Goal: Task Accomplishment & Management: Manage account settings

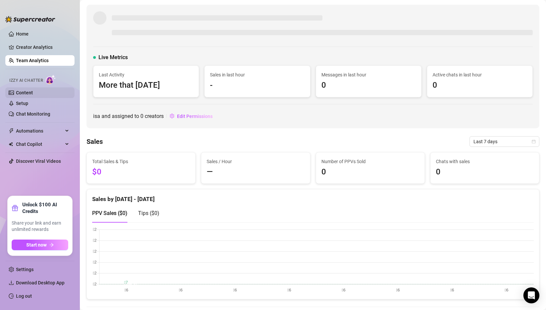
click at [33, 92] on link "Content" at bounding box center [24, 92] width 17 height 5
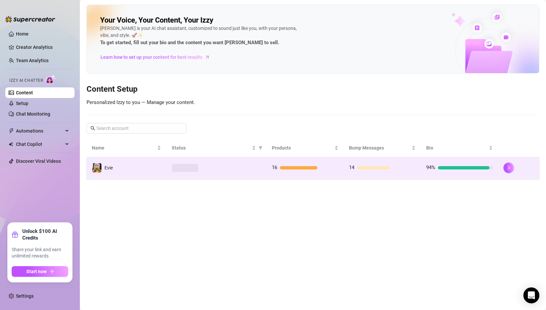
click at [318, 163] on td "16" at bounding box center [304, 168] width 77 height 22
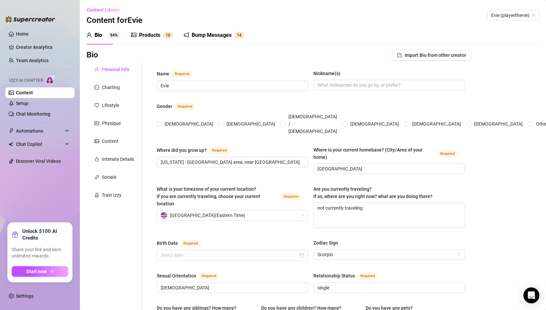
radio input "true"
type input "November 2nd, 1997"
click at [110, 90] on div "Chatting" at bounding box center [111, 87] width 18 height 7
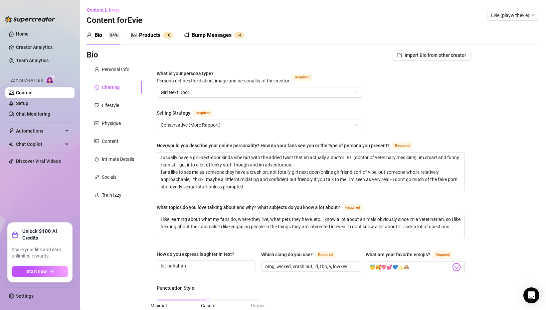
click at [107, 108] on div "Lifestyle" at bounding box center [110, 105] width 17 height 7
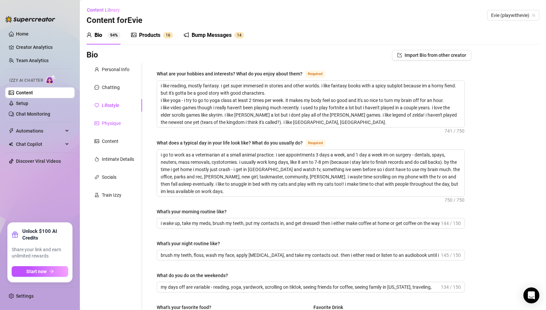
click at [113, 127] on div "Physique" at bounding box center [111, 123] width 19 height 7
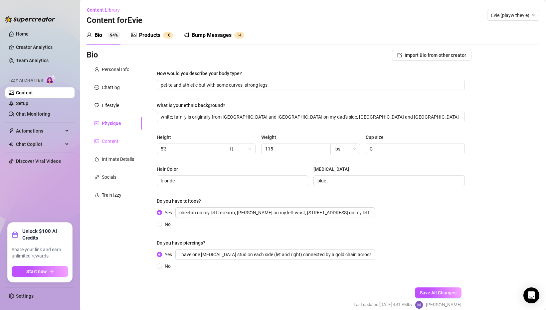
click at [111, 145] on div "Content" at bounding box center [114, 141] width 56 height 13
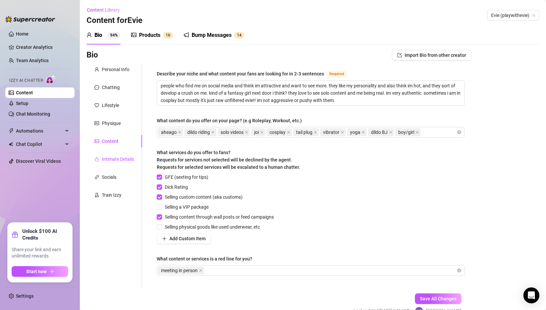
click at [109, 161] on div "Intimate Details" at bounding box center [118, 159] width 32 height 7
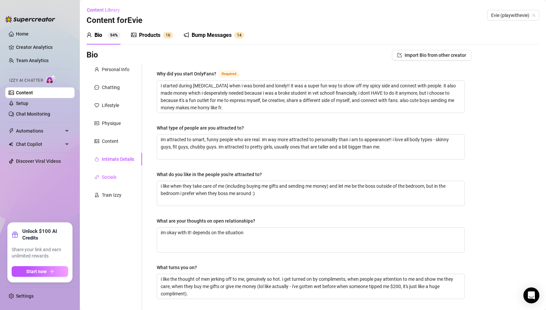
click at [109, 176] on div "Socials" at bounding box center [109, 177] width 15 height 7
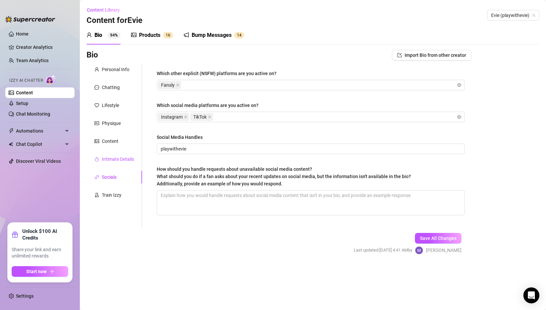
click at [110, 160] on div "Intimate Details" at bounding box center [118, 159] width 32 height 7
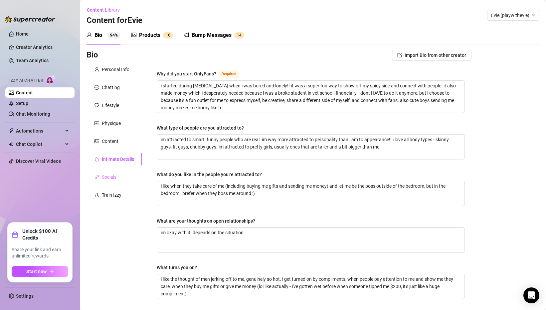
click at [111, 171] on div "Socials" at bounding box center [114, 177] width 56 height 13
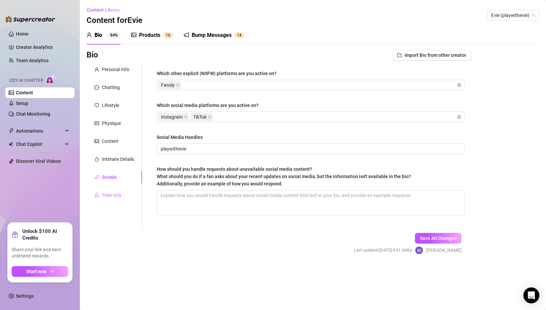
click at [115, 201] on div "Train Izzy" at bounding box center [114, 195] width 56 height 13
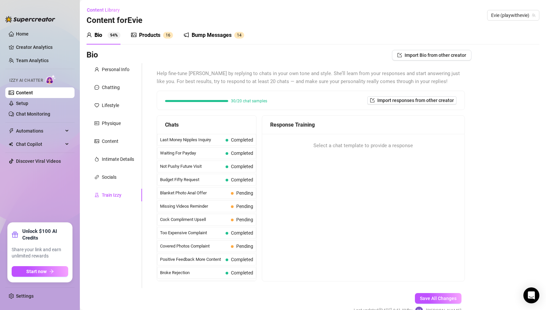
click at [158, 34] on div "Products" at bounding box center [149, 35] width 21 height 8
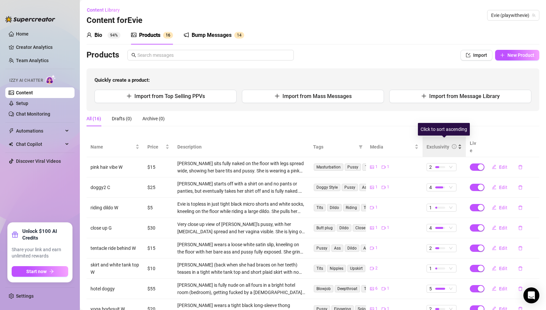
click at [438, 143] on div "Exclusivity" at bounding box center [438, 146] width 23 height 7
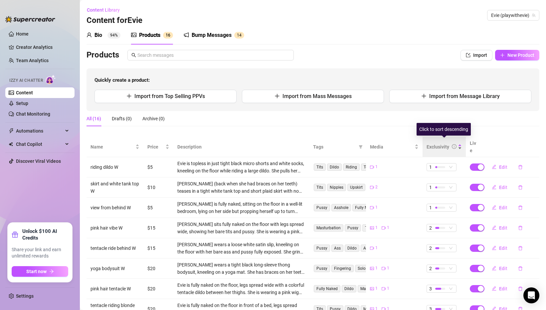
click at [433, 143] on div "Exclusivity" at bounding box center [438, 146] width 23 height 7
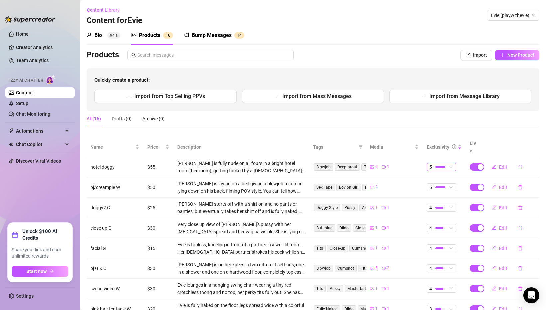
scroll to position [81, 0]
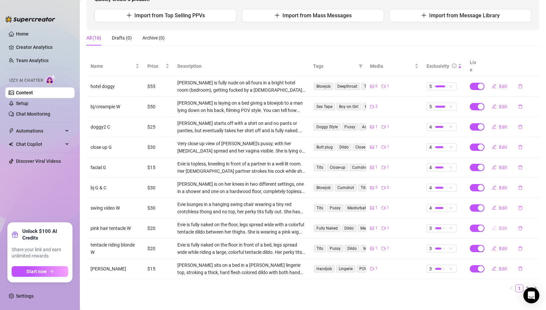
click at [507, 226] on span "Edit" at bounding box center [503, 228] width 8 height 5
type textarea "This tentacle dildo is so big for my tiny body 😍 it feels so good so push it in…"
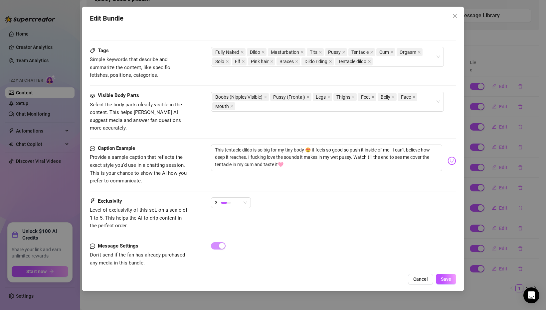
scroll to position [347, 0]
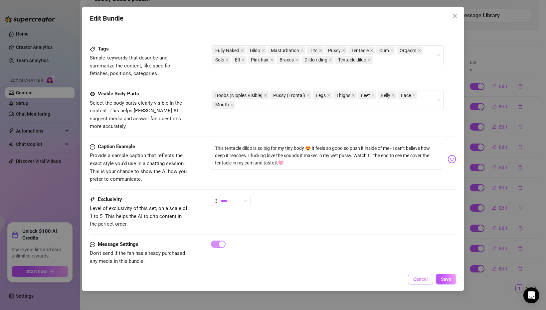
click at [419, 280] on span "Cancel" at bounding box center [420, 279] width 15 height 5
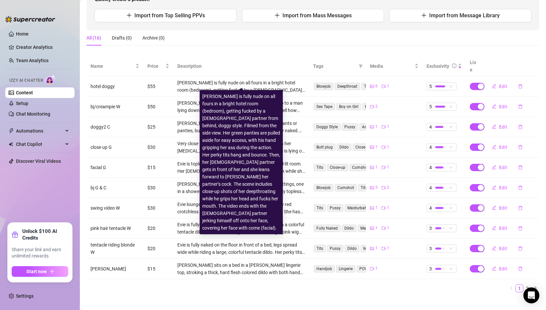
scroll to position [0, 0]
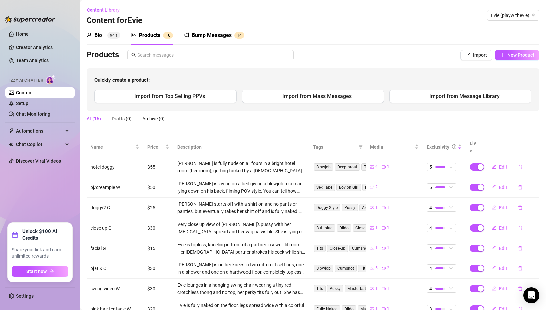
click at [205, 35] on div "Bump Messages" at bounding box center [212, 35] width 40 height 8
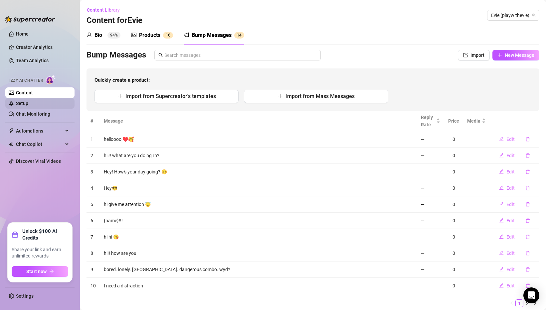
click at [28, 102] on link "Setup" at bounding box center [22, 103] width 12 height 5
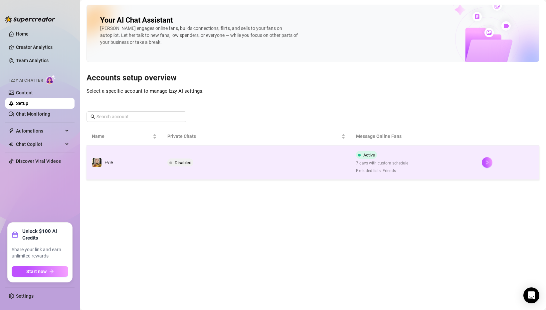
click at [237, 165] on td "Disabled" at bounding box center [256, 163] width 189 height 34
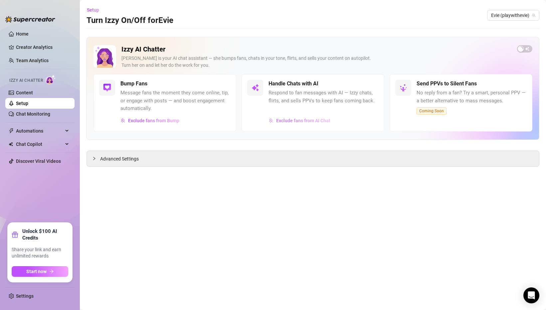
click at [293, 120] on span "Exclude fans from AI Chat" at bounding box center [303, 120] width 54 height 5
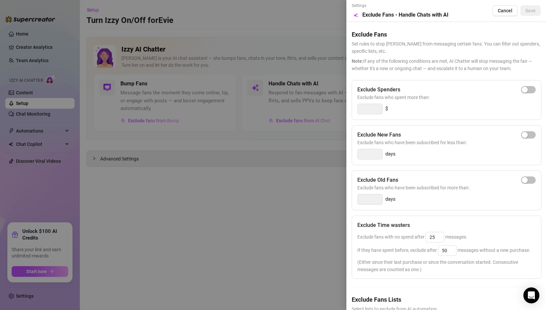
click at [233, 197] on div at bounding box center [273, 155] width 546 height 310
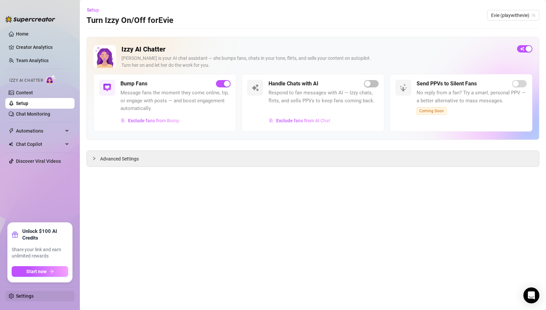
click at [21, 294] on link "Settings" at bounding box center [25, 296] width 18 height 5
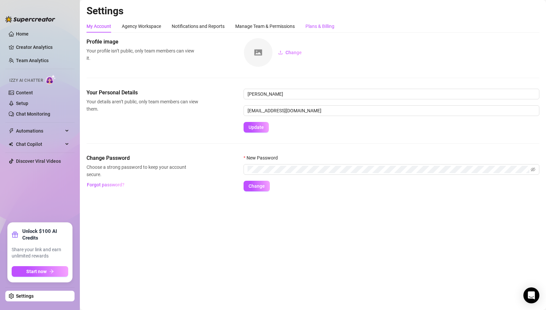
click at [327, 29] on div "Plans & Billing" at bounding box center [319, 26] width 29 height 7
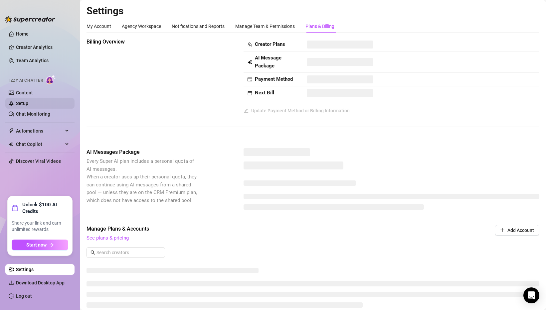
click at [24, 103] on link "Setup" at bounding box center [22, 103] width 12 height 5
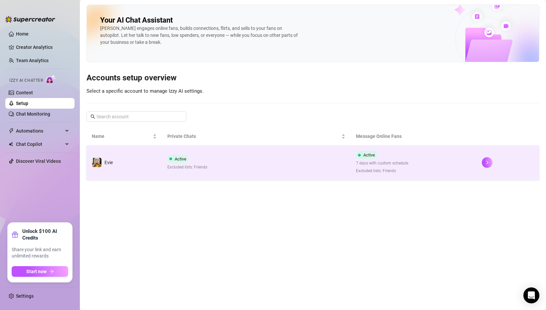
click at [215, 169] on td "Active Excluded lists: Friends" at bounding box center [256, 163] width 189 height 34
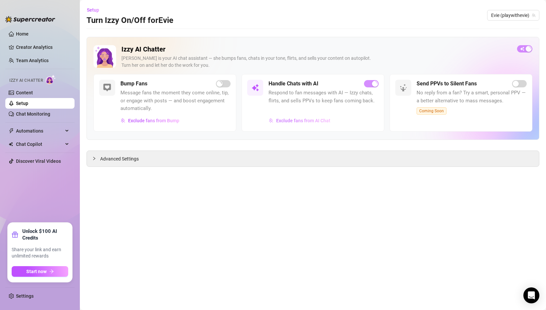
click at [314, 123] on button "Exclude fans from AI Chat" at bounding box center [299, 120] width 62 height 11
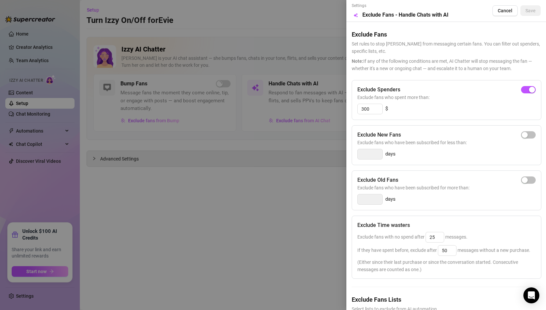
scroll to position [32, 0]
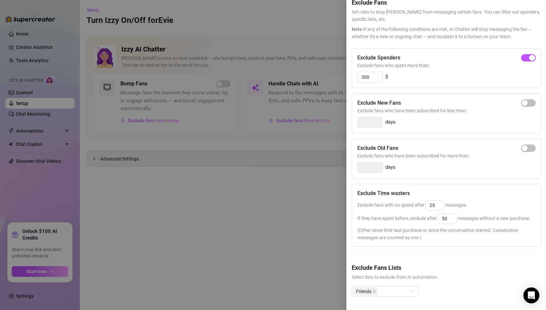
click at [247, 231] on div at bounding box center [273, 155] width 546 height 310
